Goal: Manage account settings

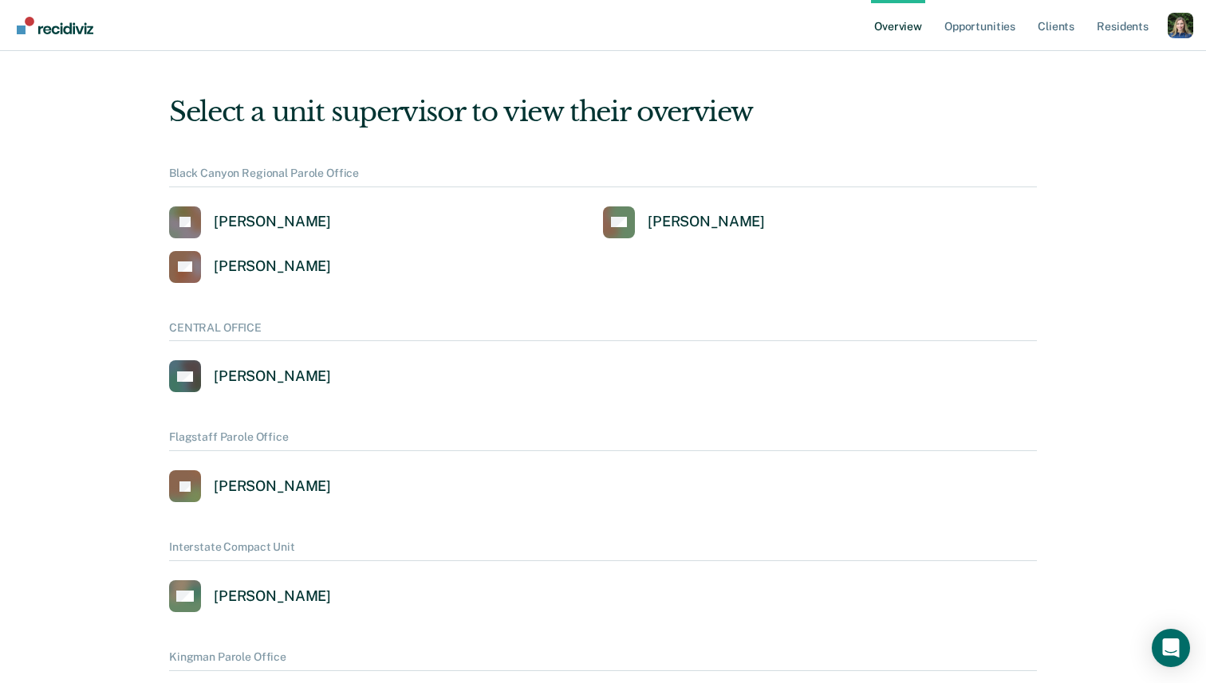
click at [1182, 26] on div "Profile dropdown button" at bounding box center [1180, 26] width 26 height 26
click at [1084, 62] on link "Profile" at bounding box center [1116, 64] width 128 height 14
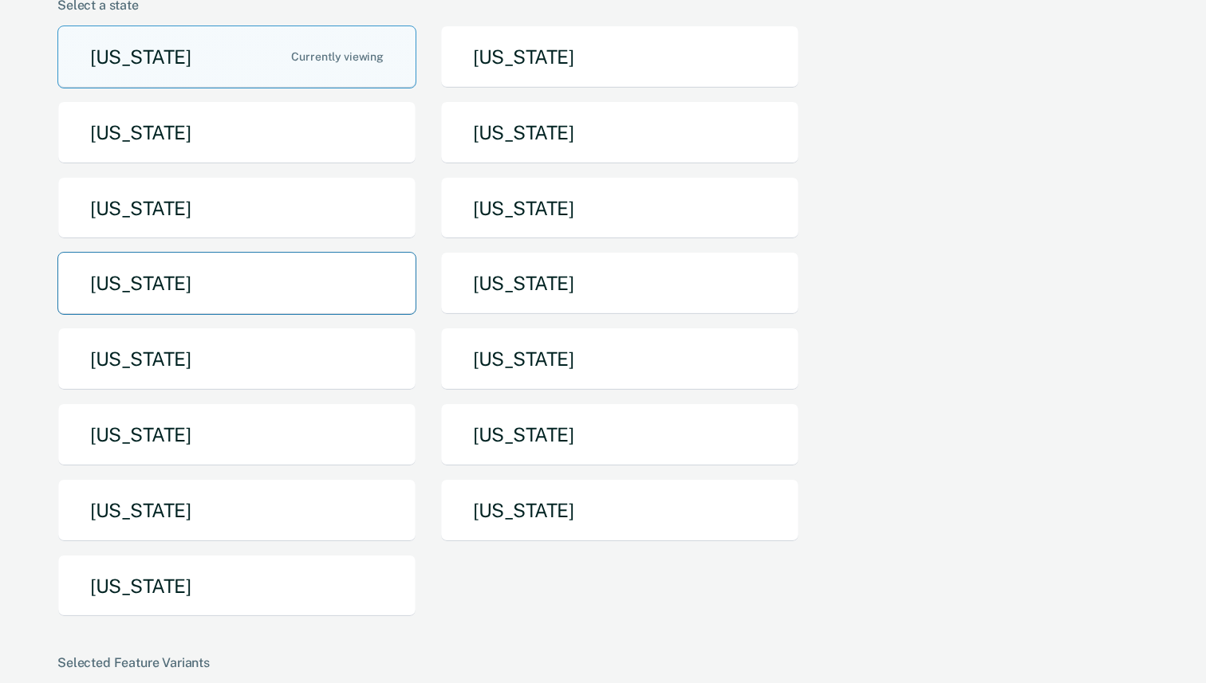
scroll to position [155, 0]
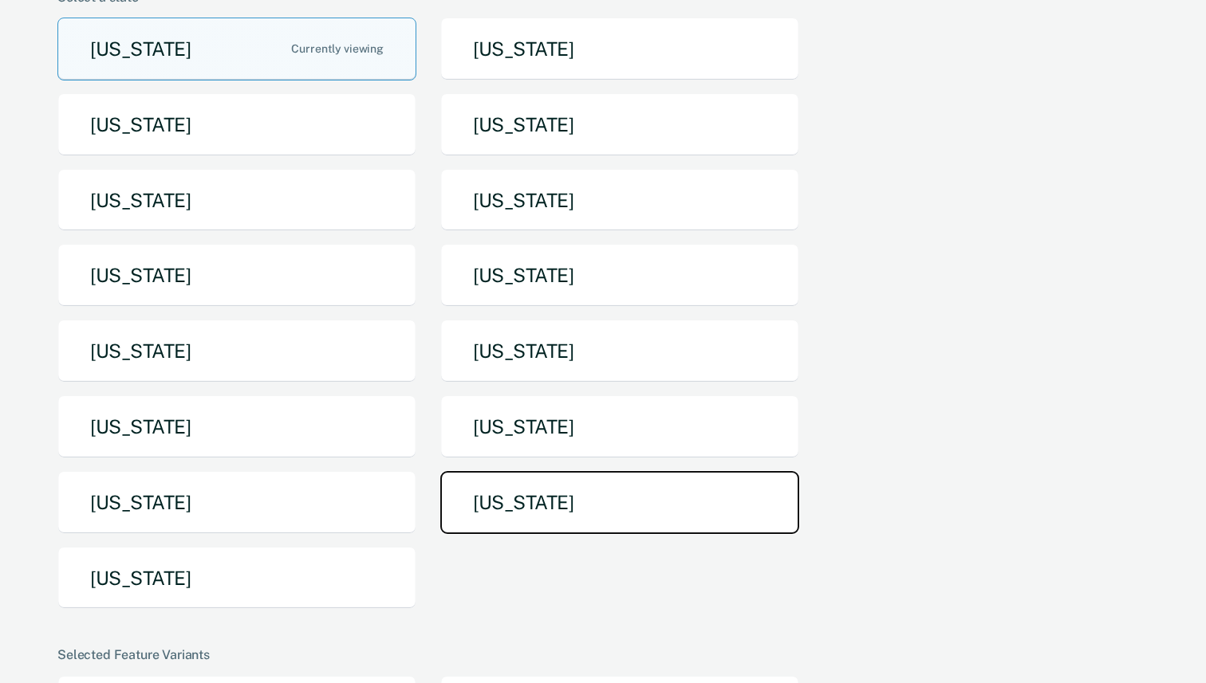
click at [471, 508] on button "[US_STATE]" at bounding box center [619, 502] width 359 height 63
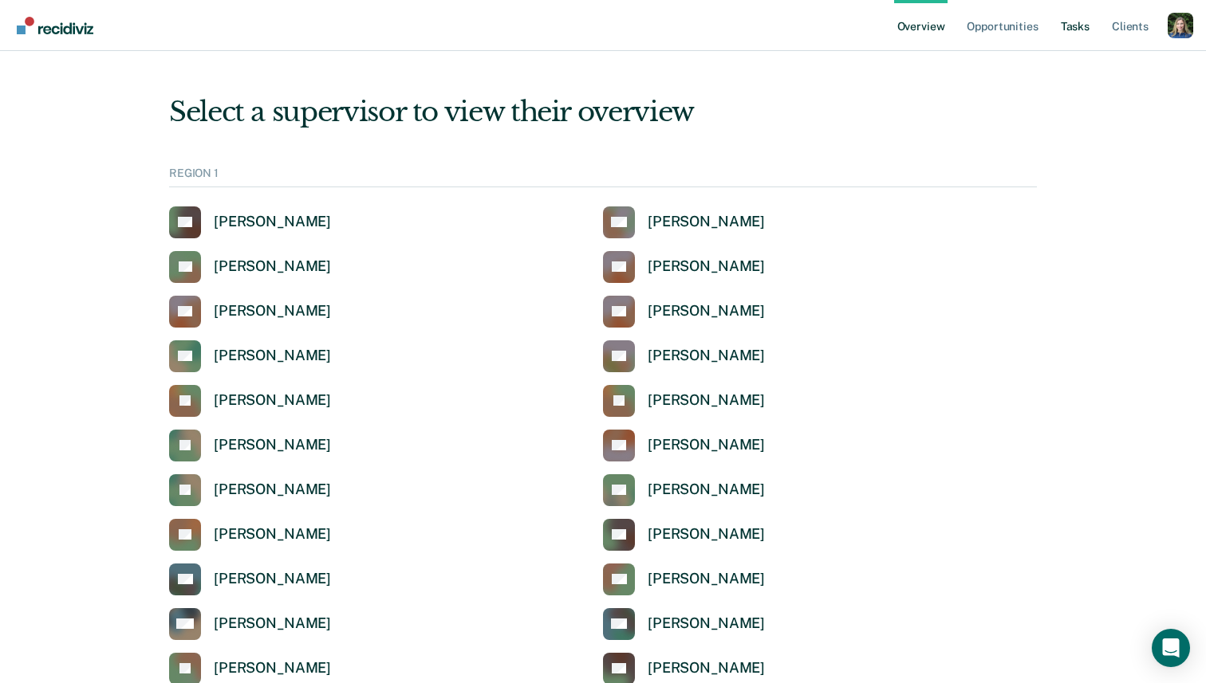
click at [1076, 29] on link "Tasks" at bounding box center [1074, 25] width 35 height 51
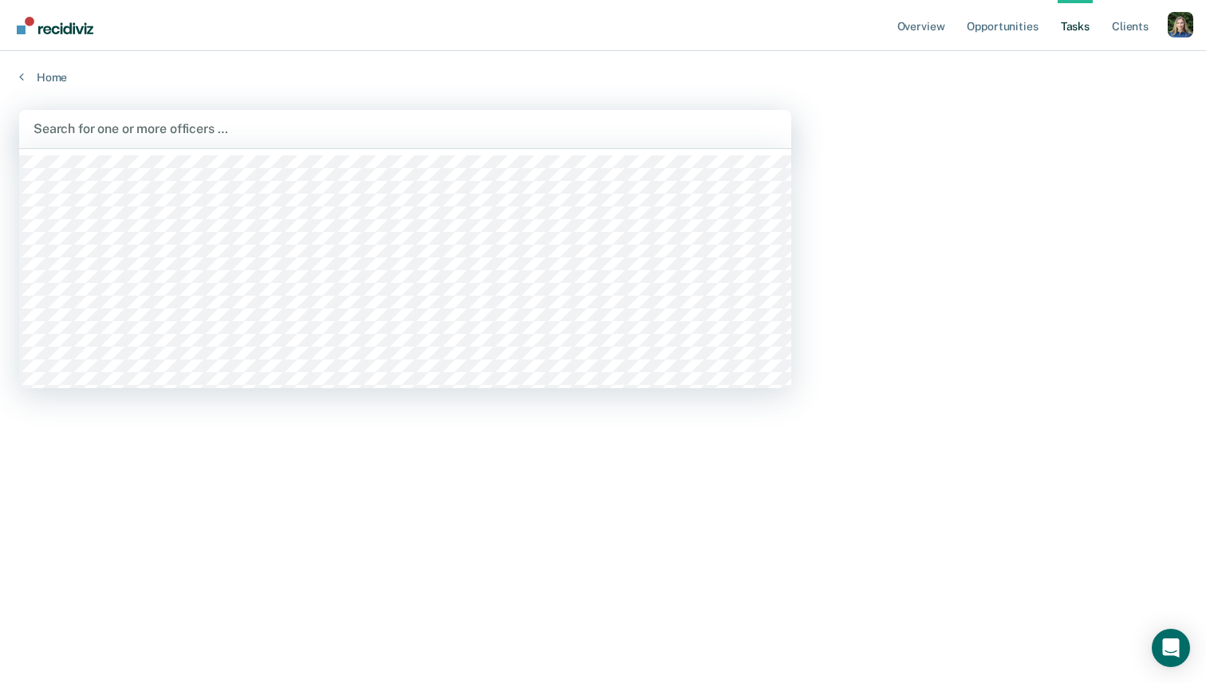
click at [613, 132] on div at bounding box center [404, 129] width 743 height 18
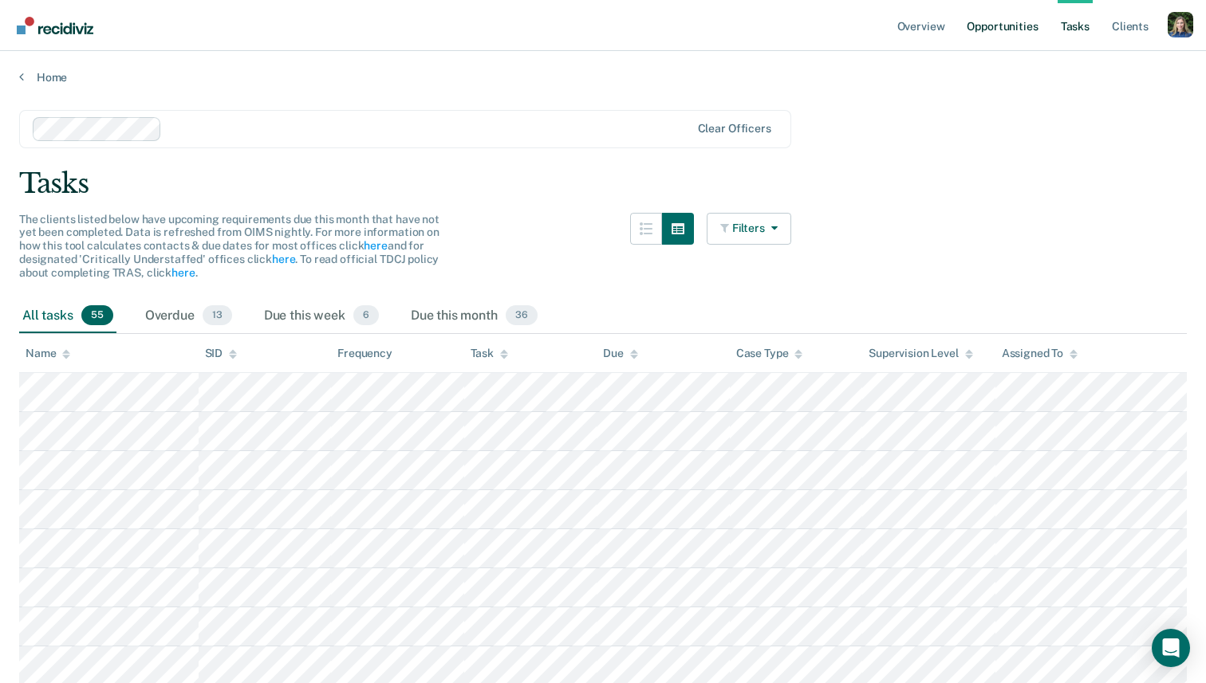
click at [1000, 32] on link "Opportunities" at bounding box center [1001, 25] width 77 height 51
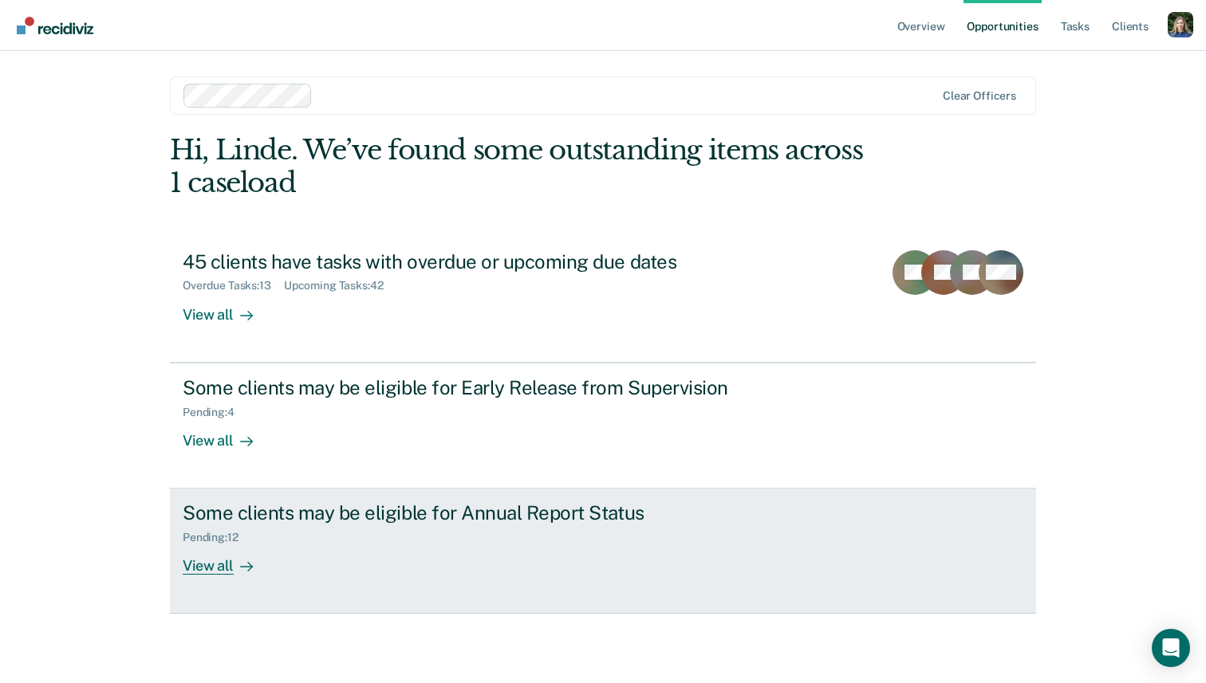
click at [412, 571] on div "Some clients may be eligible for Annual Report Status Pending : 12 View all" at bounding box center [482, 538] width 598 height 73
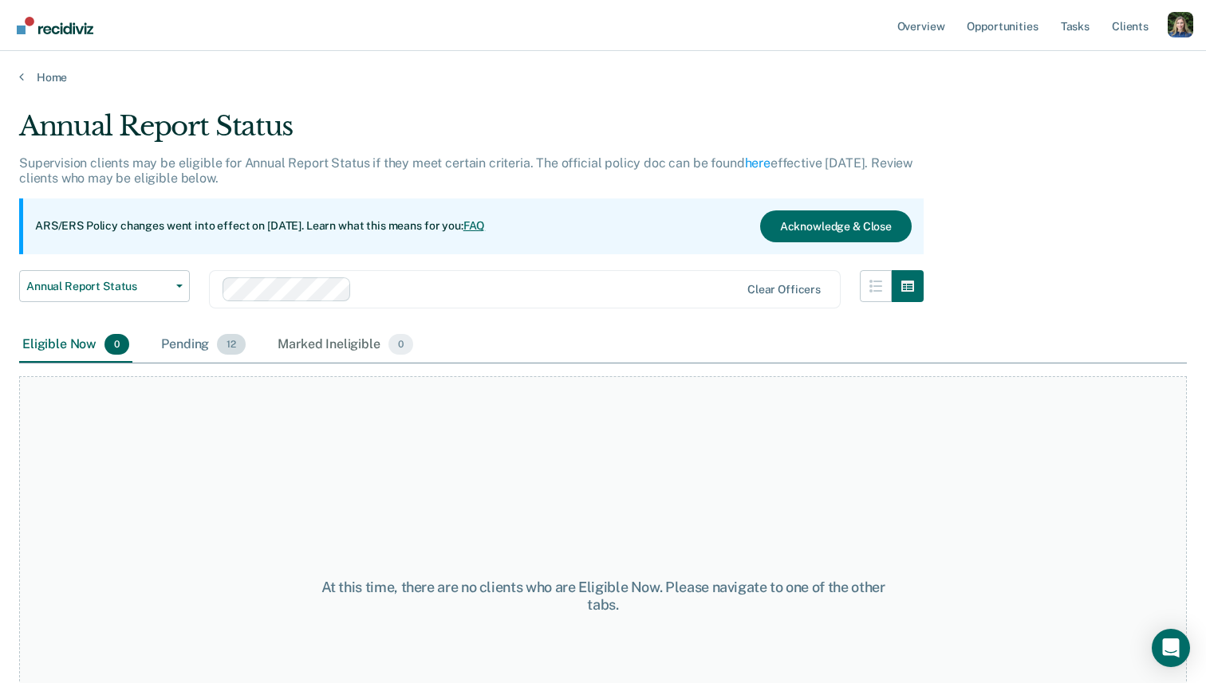
click at [196, 347] on div "Pending 12" at bounding box center [203, 345] width 91 height 35
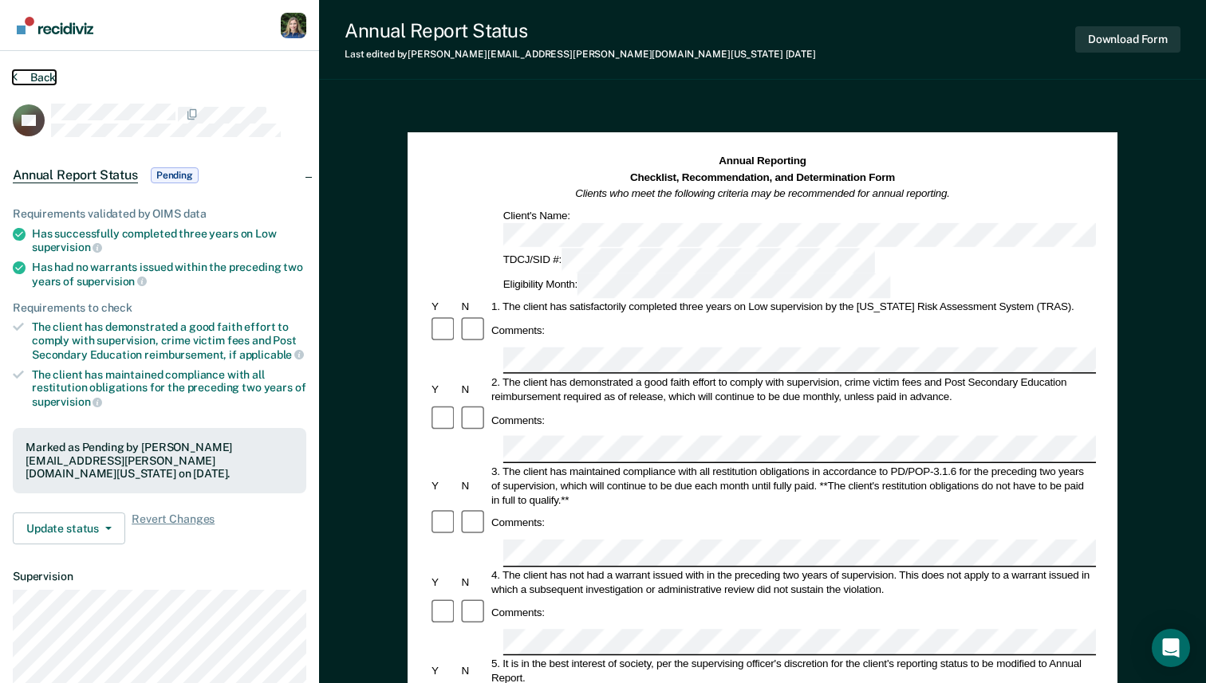
click at [19, 76] on button "Back" at bounding box center [34, 77] width 43 height 14
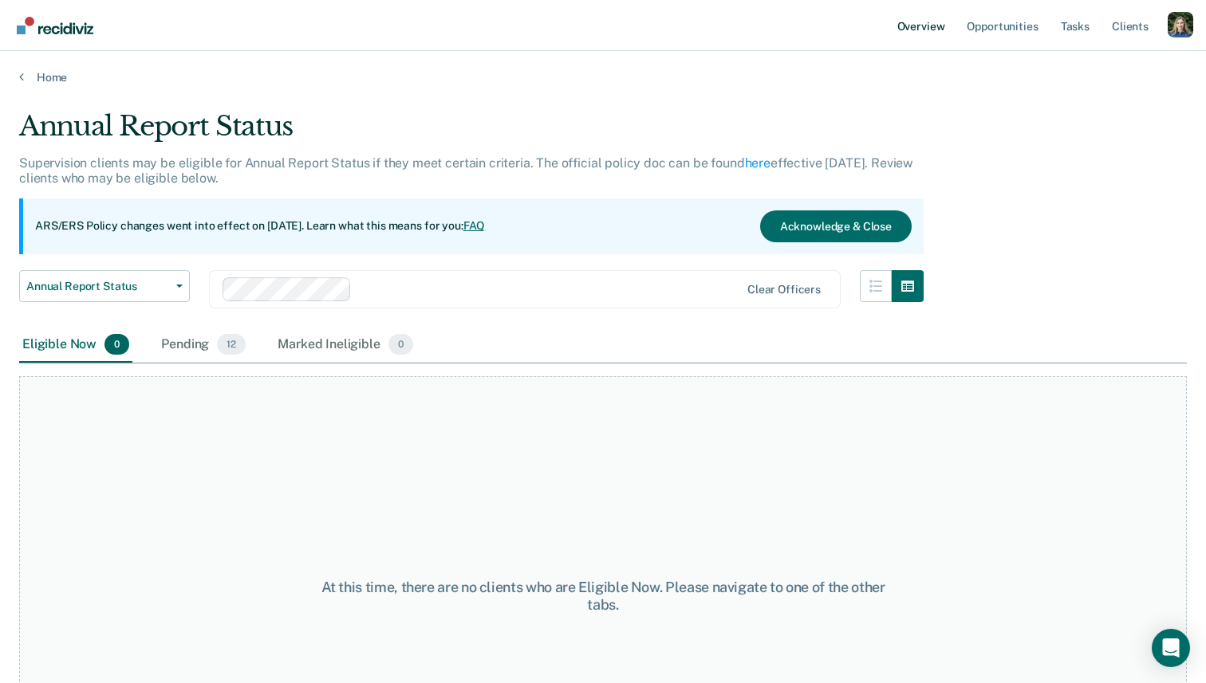
click at [911, 25] on link "Overview" at bounding box center [921, 25] width 54 height 51
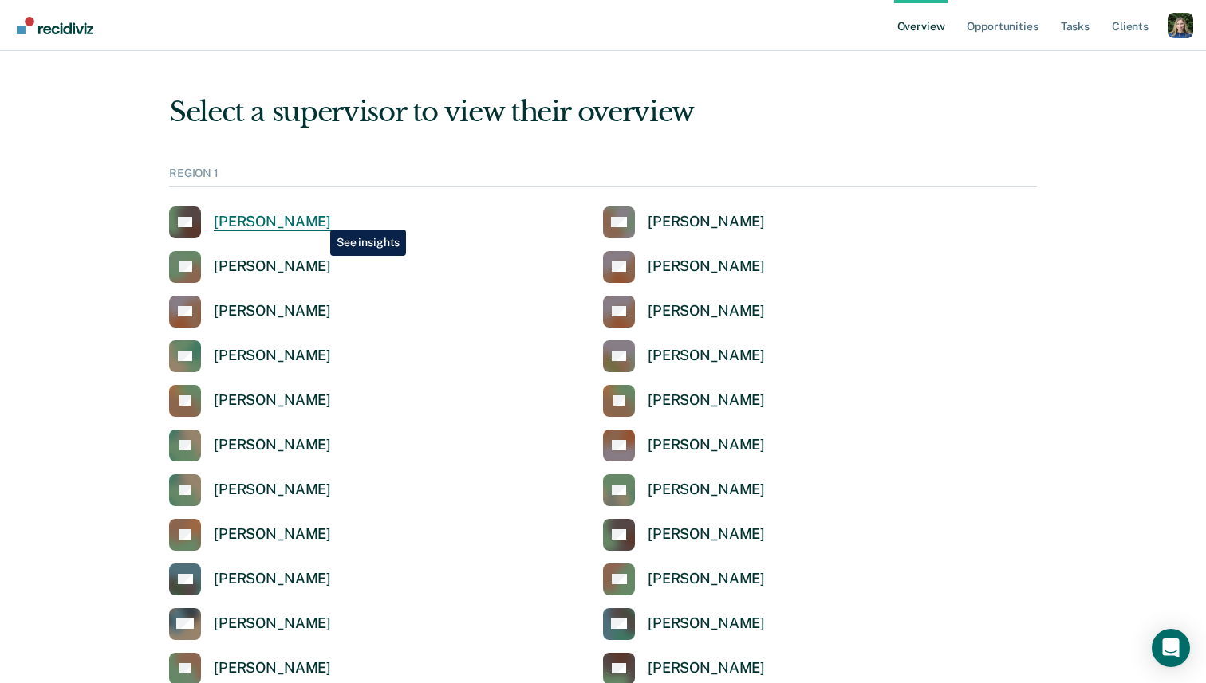
click at [318, 218] on div "[PERSON_NAME]" at bounding box center [272, 222] width 117 height 18
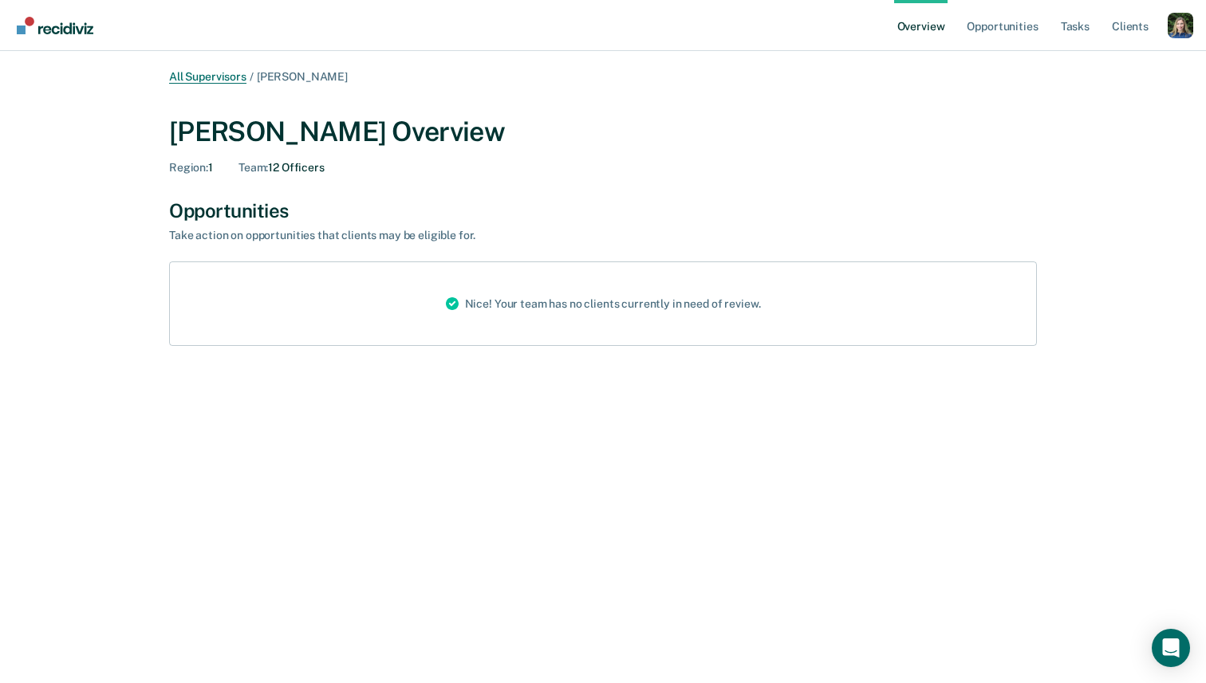
click at [226, 80] on link "All Supervisors" at bounding box center [207, 77] width 77 height 14
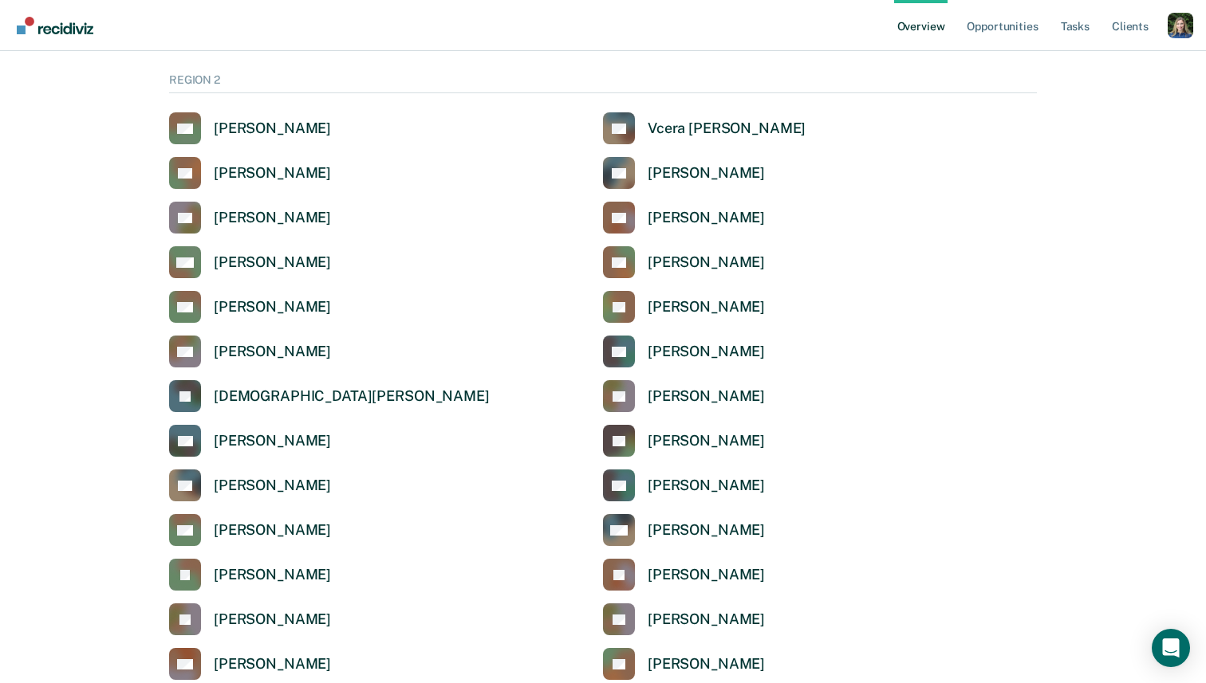
scroll to position [4764, 0]
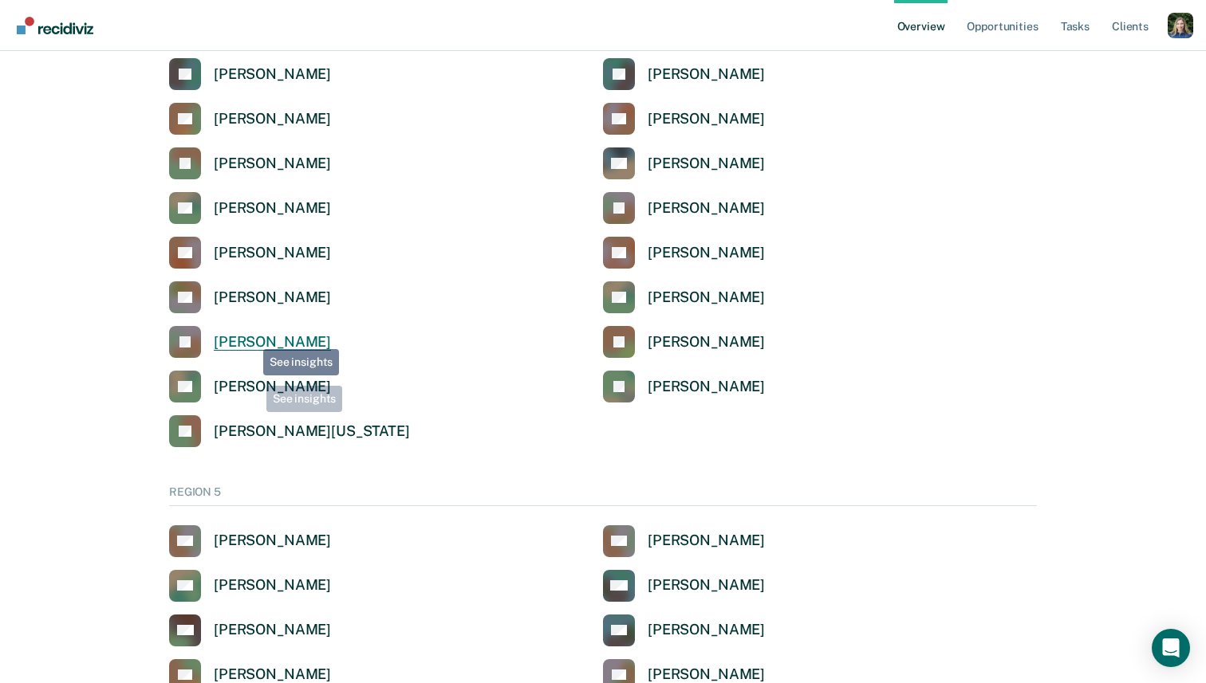
click at [250, 337] on div "[PERSON_NAME]" at bounding box center [272, 342] width 117 height 18
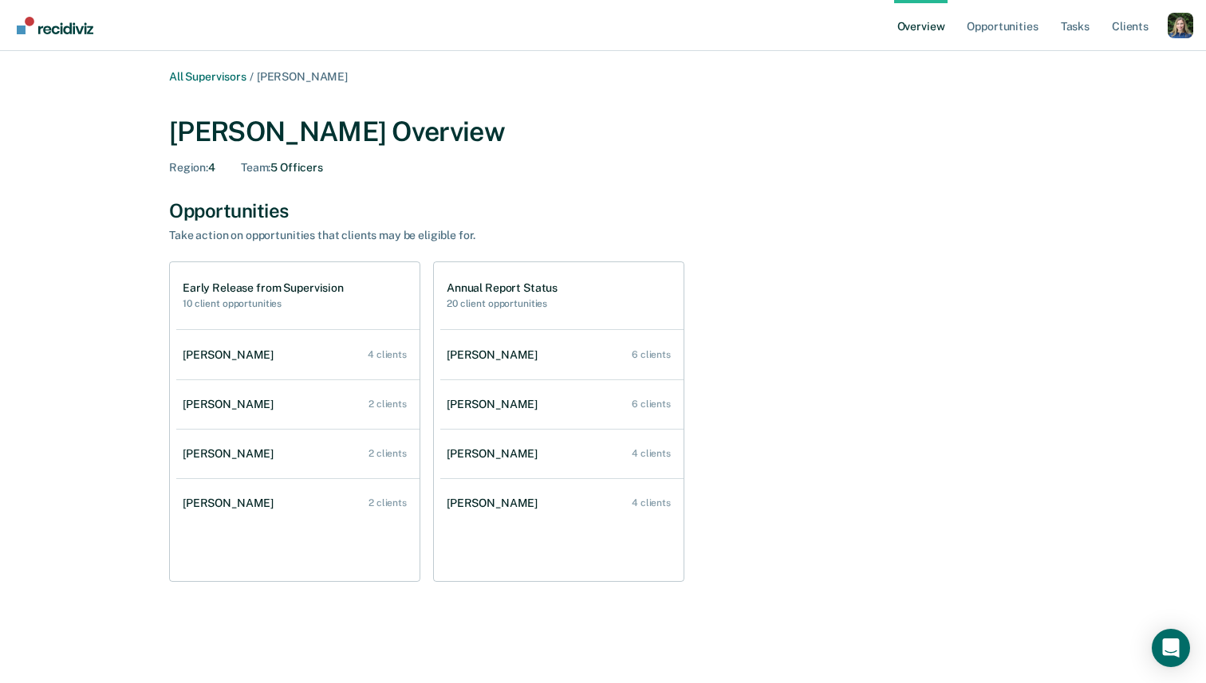
click at [1173, 31] on div "Profile dropdown button" at bounding box center [1180, 26] width 26 height 26
click at [1077, 62] on link "Profile" at bounding box center [1116, 64] width 128 height 14
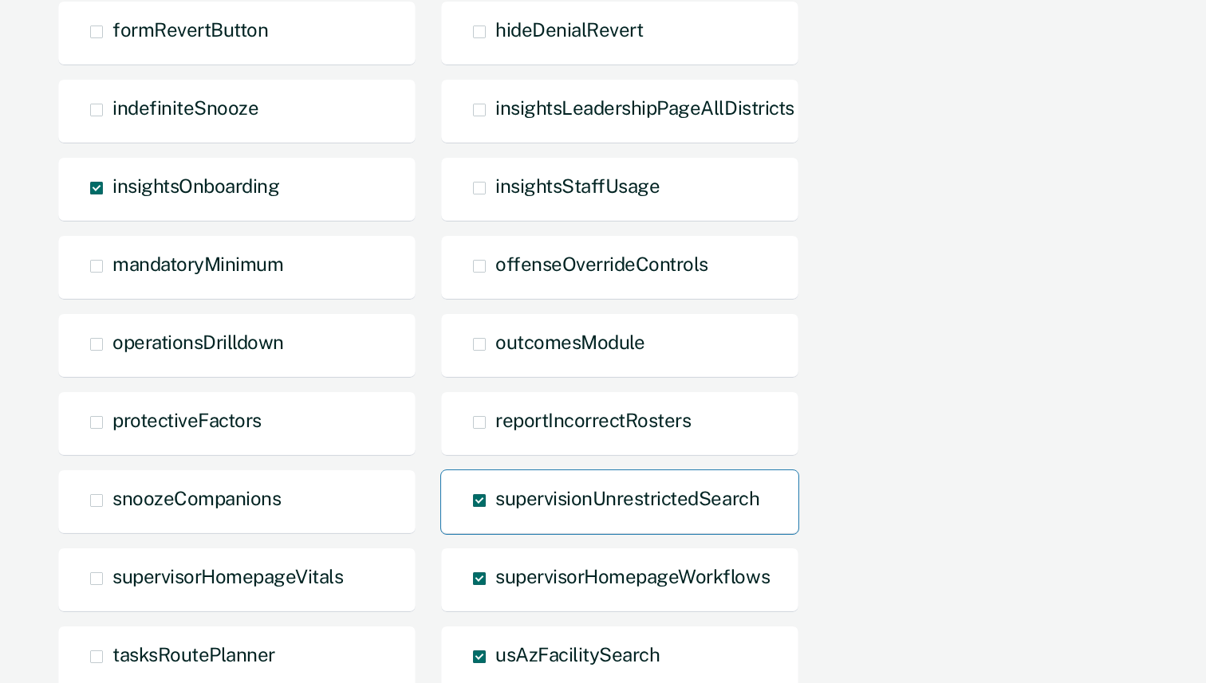
scroll to position [977, 0]
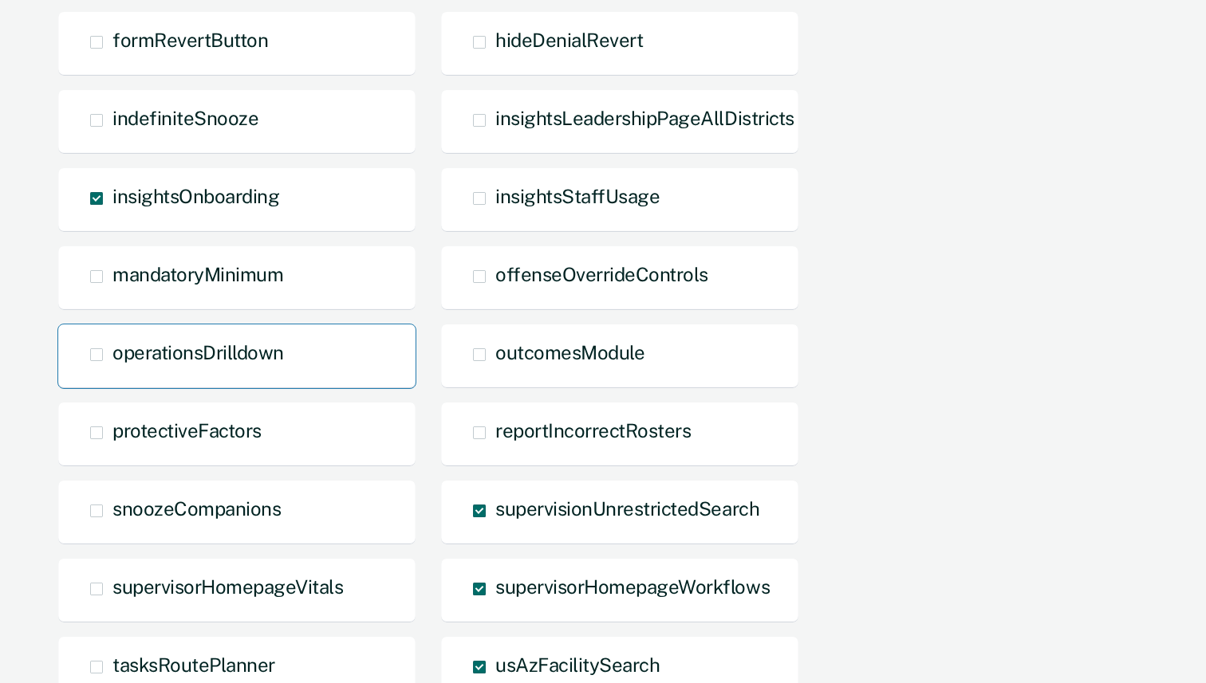
click at [189, 372] on div "operationsDrilldown" at bounding box center [236, 356] width 359 height 65
click at [95, 352] on span at bounding box center [96, 354] width 13 height 13
click at [112, 367] on input "operationsDrilldown" at bounding box center [112, 367] width 0 height 0
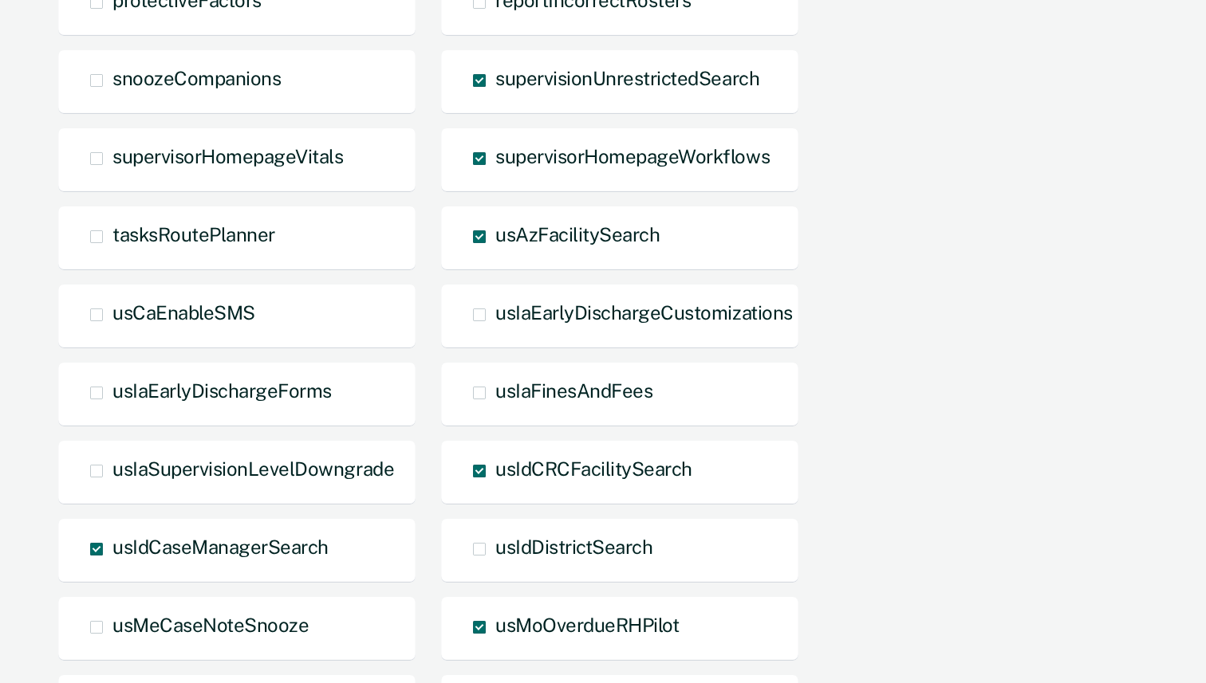
scroll to position [1393, 0]
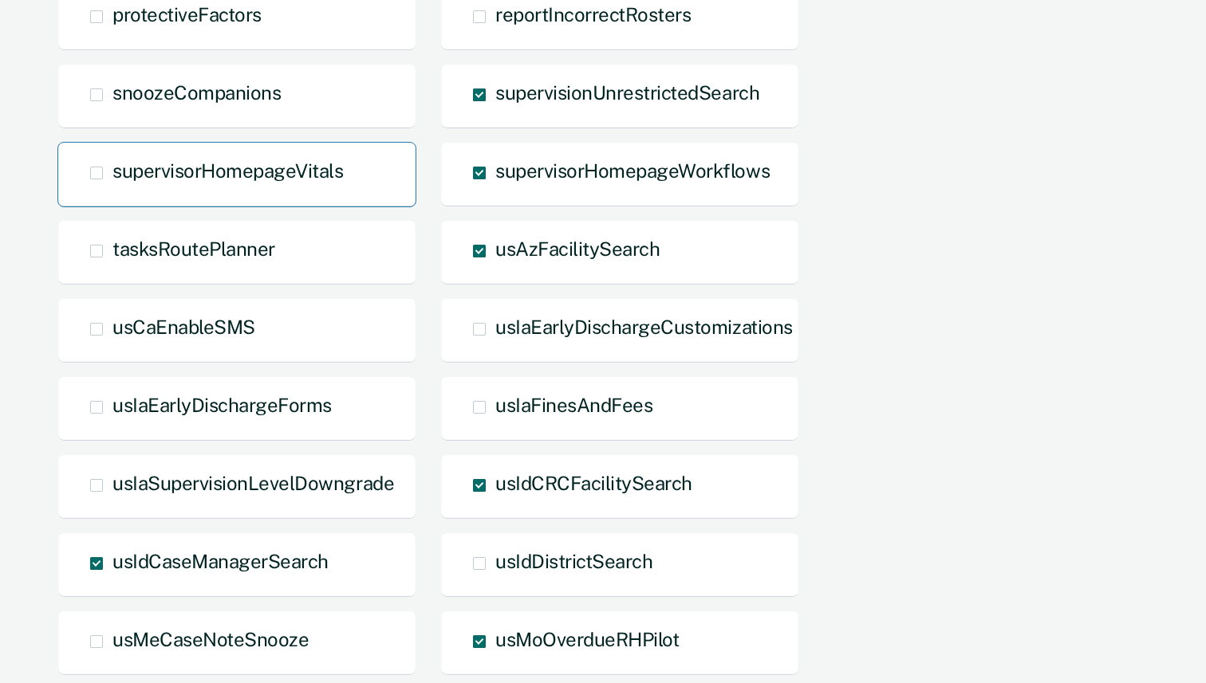
click at [97, 174] on span at bounding box center [96, 173] width 13 height 13
click at [112, 185] on input "supervisorHomepageVitals" at bounding box center [112, 185] width 0 height 0
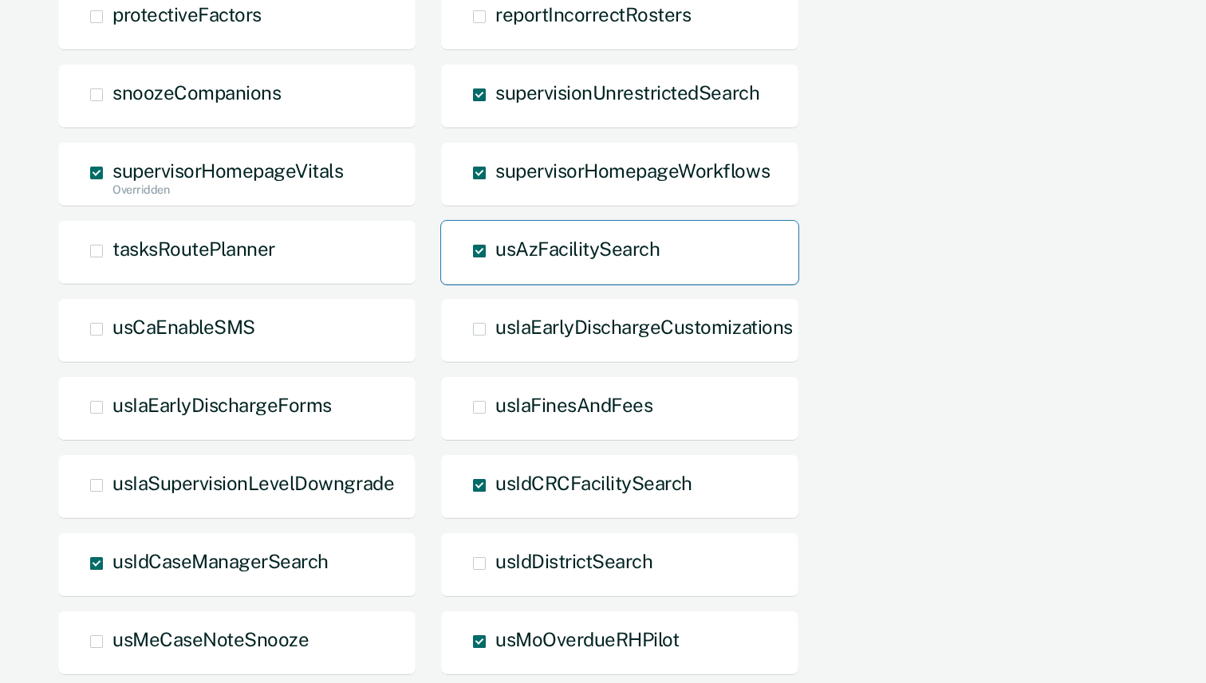
scroll to position [2076, 0]
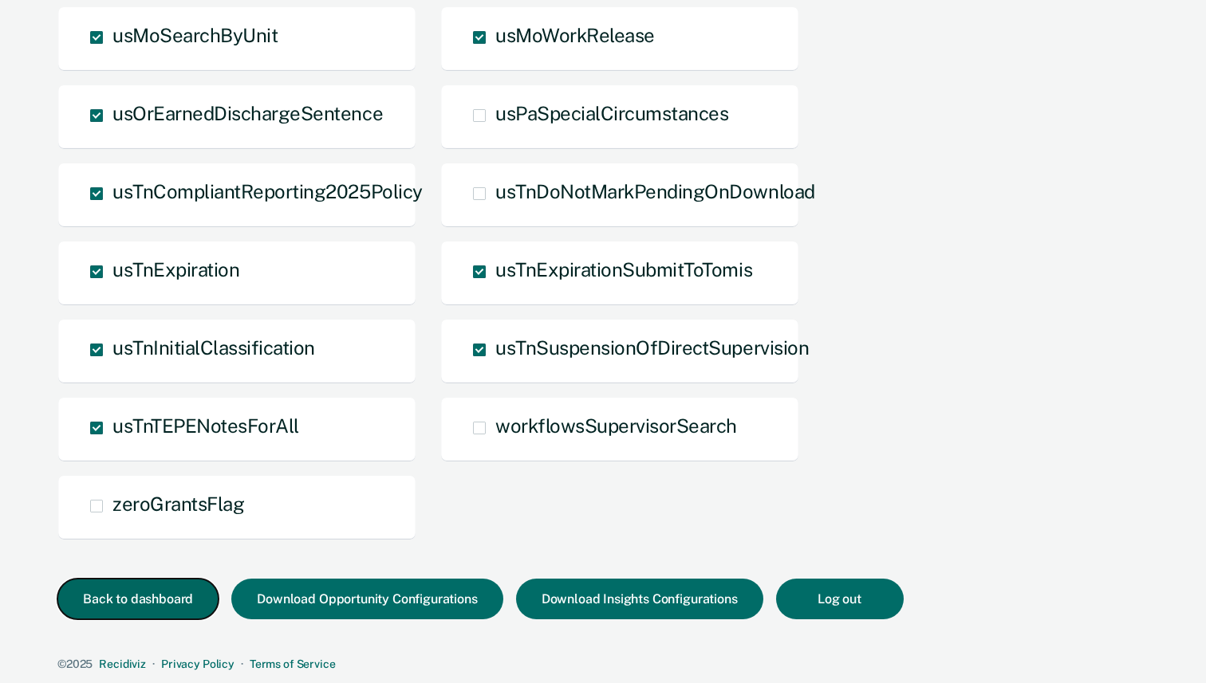
click at [154, 600] on button "Back to dashboard" at bounding box center [137, 599] width 161 height 41
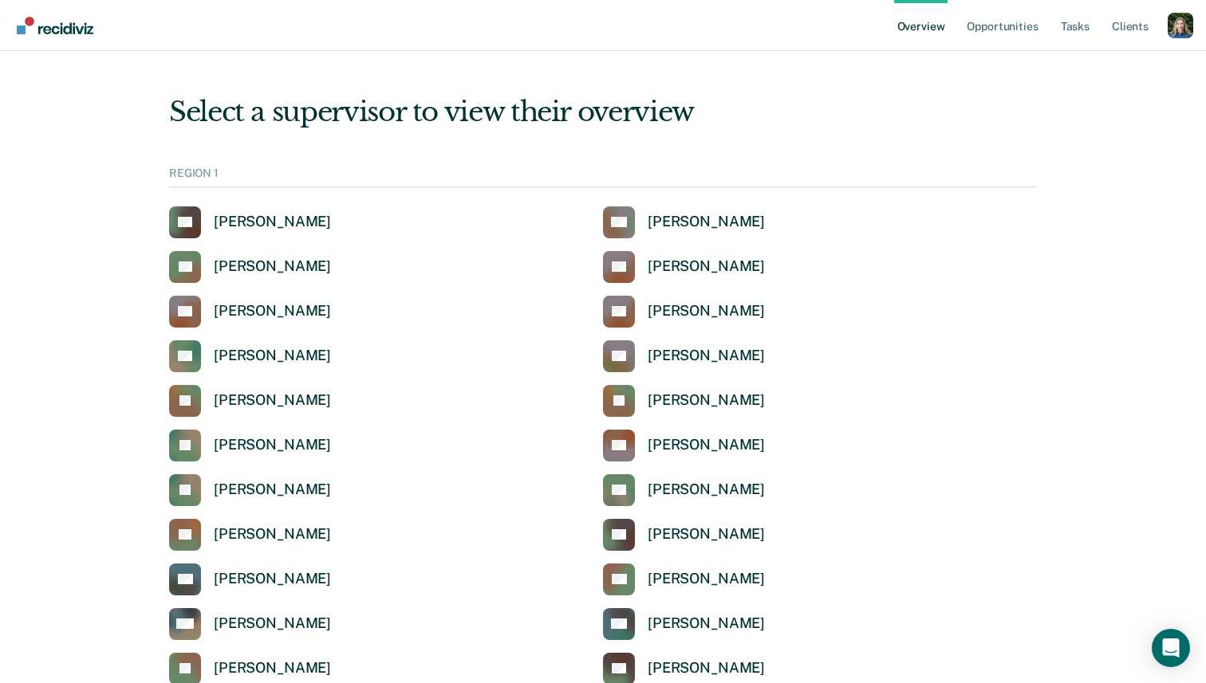
scroll to position [4764, 0]
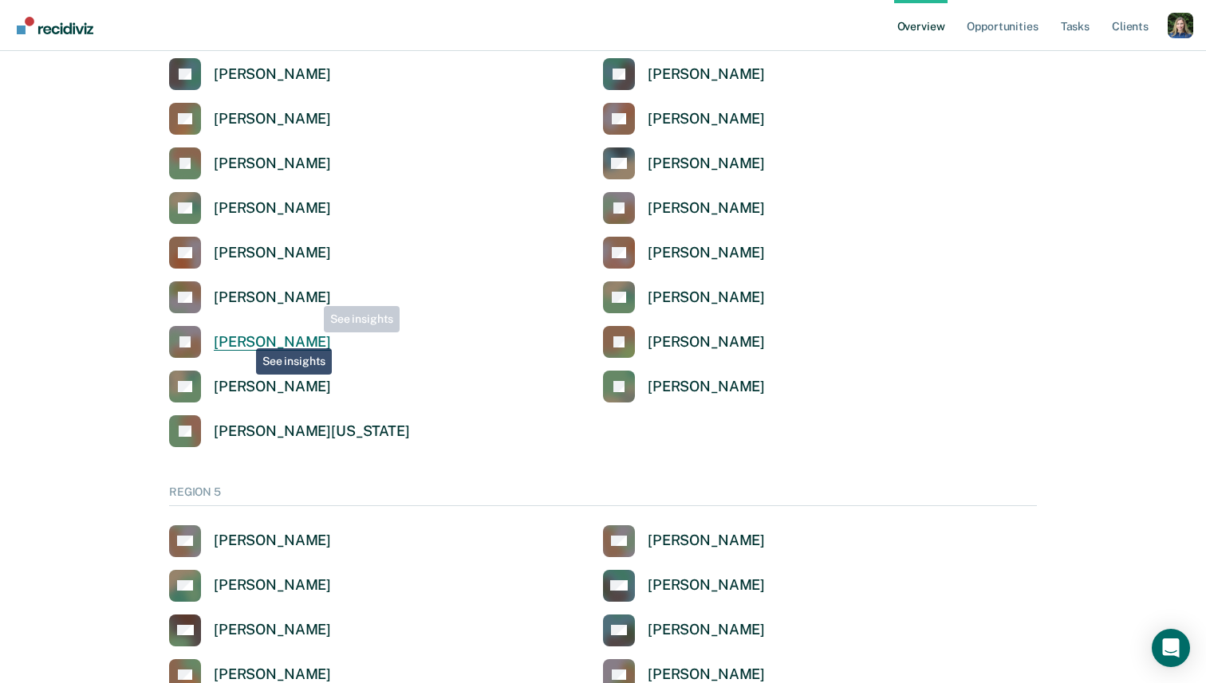
click at [244, 336] on div "[PERSON_NAME]" at bounding box center [272, 342] width 117 height 18
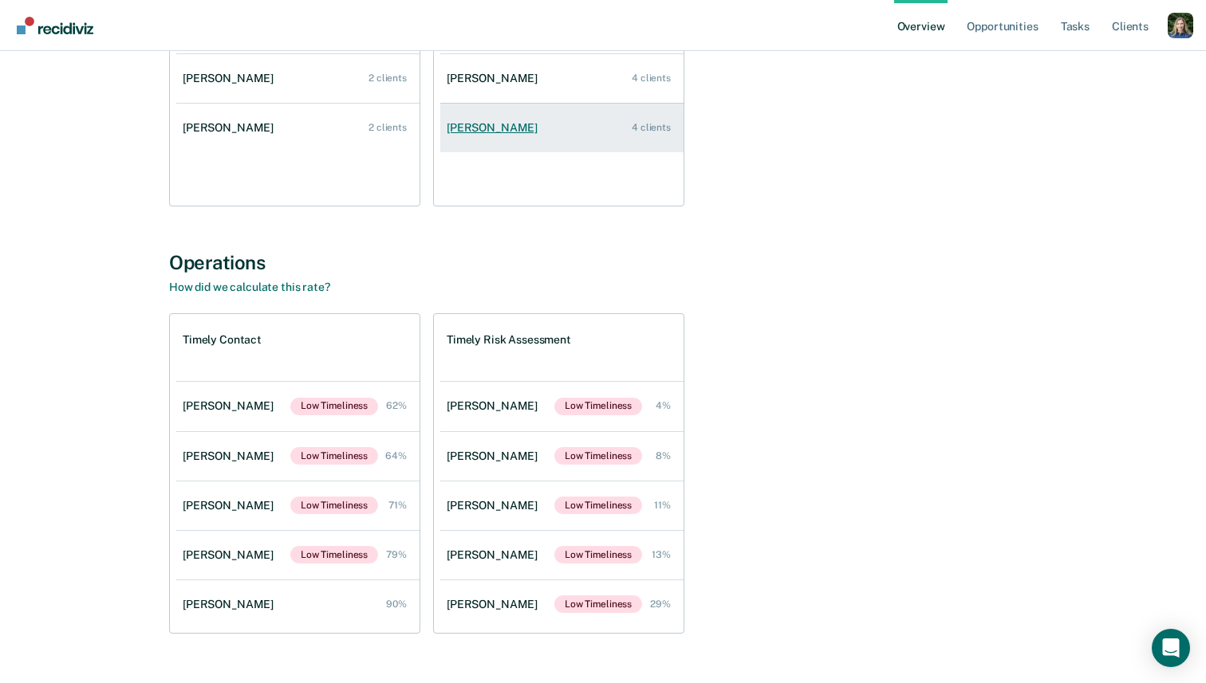
scroll to position [385, 0]
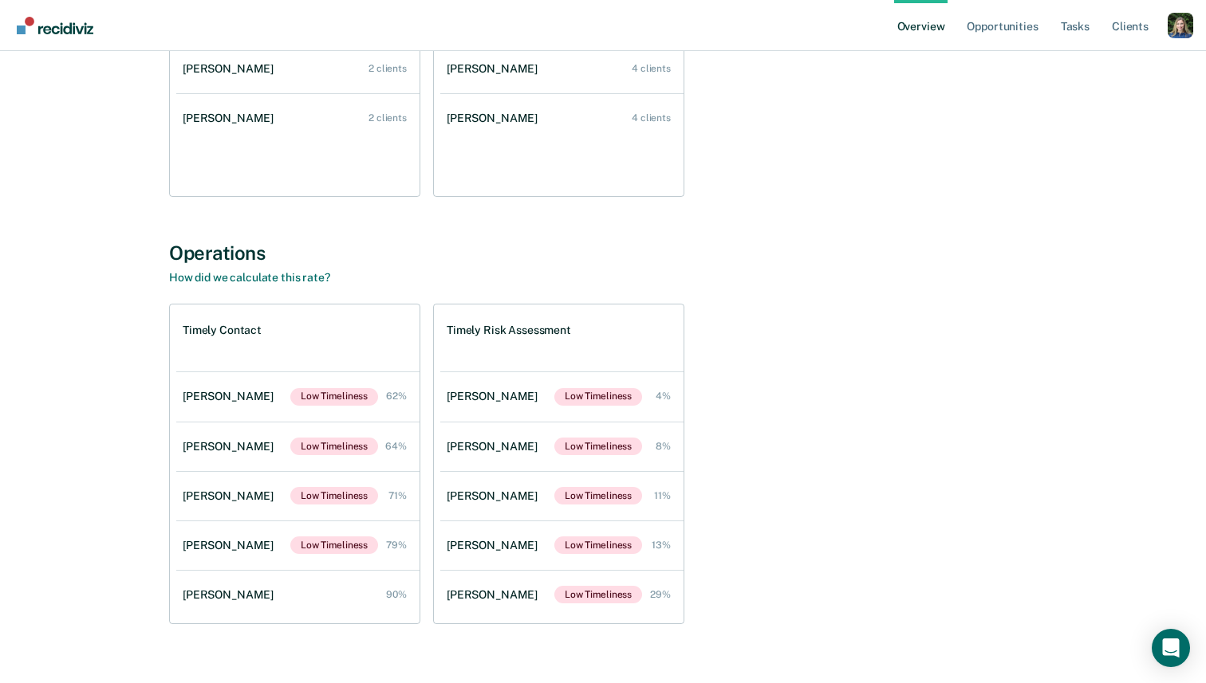
click at [864, 156] on div "Early Release from Supervision 10 client opportunities [PERSON_NAME] 4 clients …" at bounding box center [603, 36] width 868 height 321
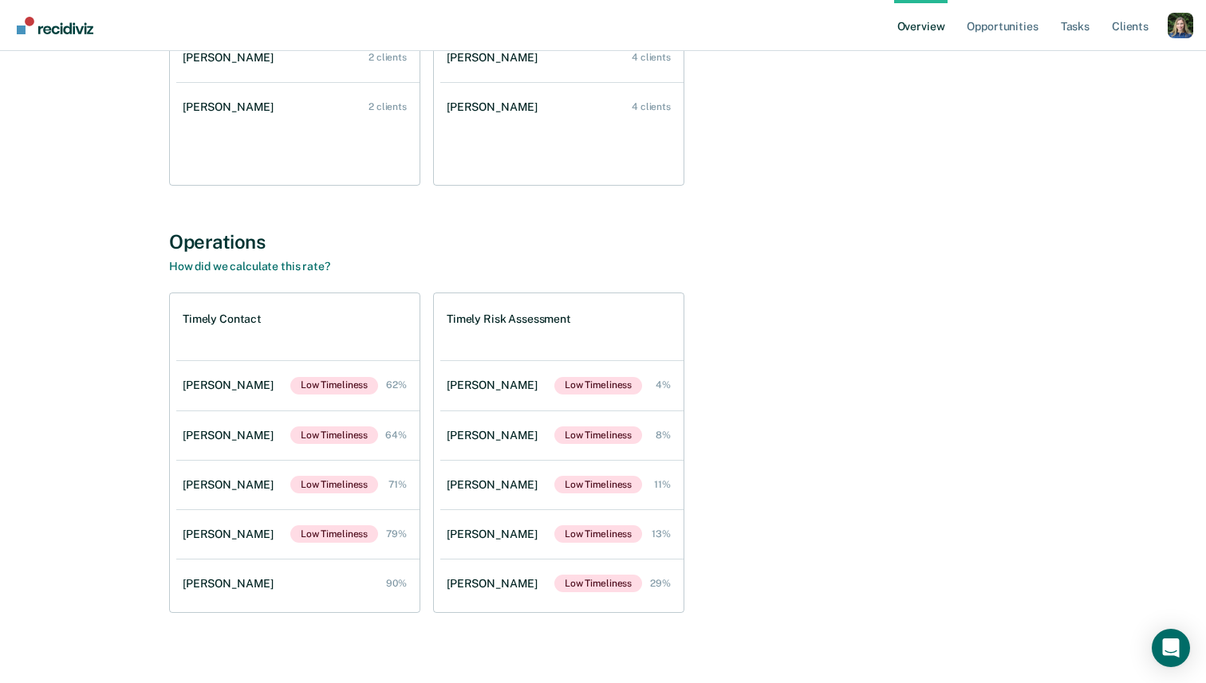
scroll to position [408, 0]
